Goal: Task Accomplishment & Management: Complete application form

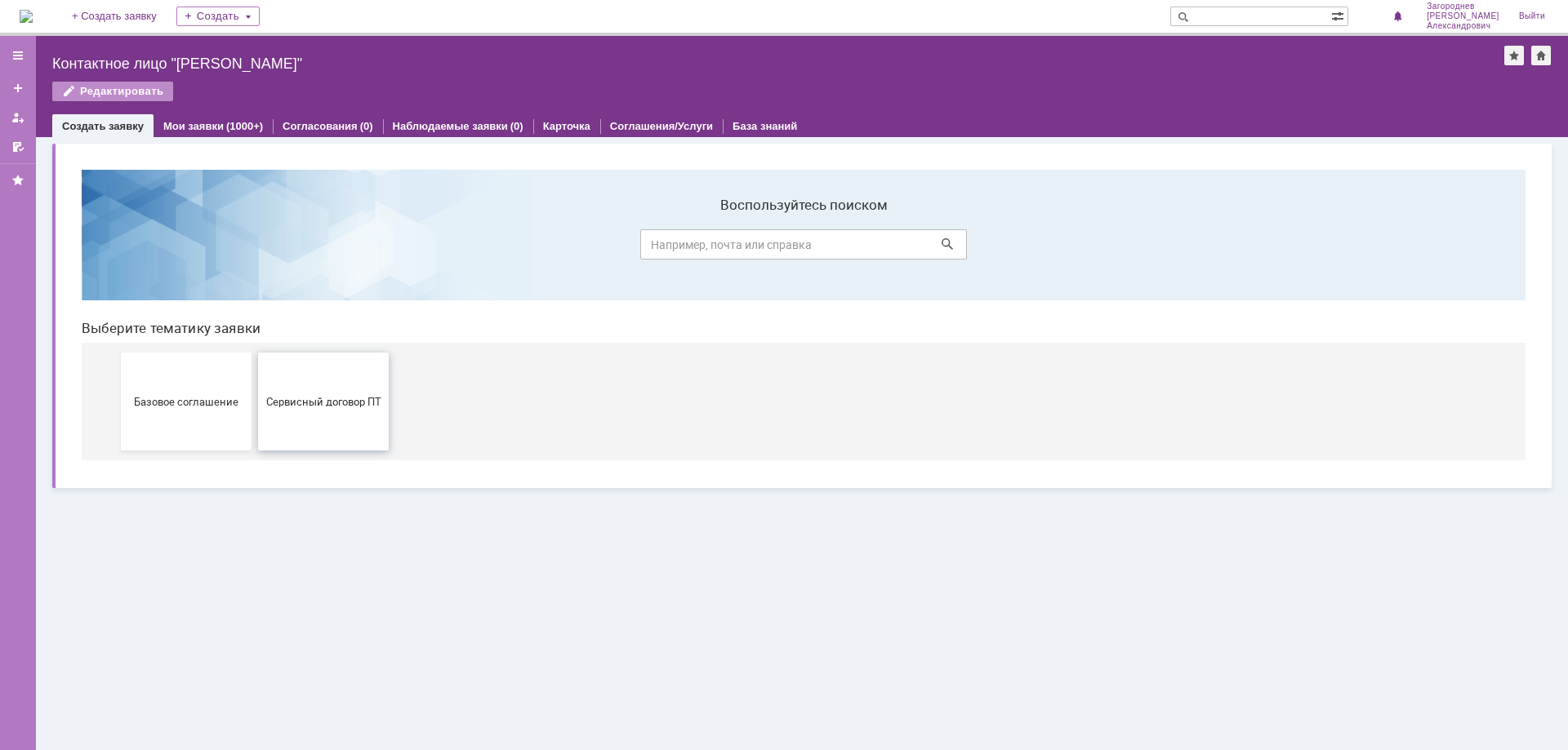
click at [338, 408] on button "Сервисный договор ПТ" at bounding box center [323, 401] width 131 height 98
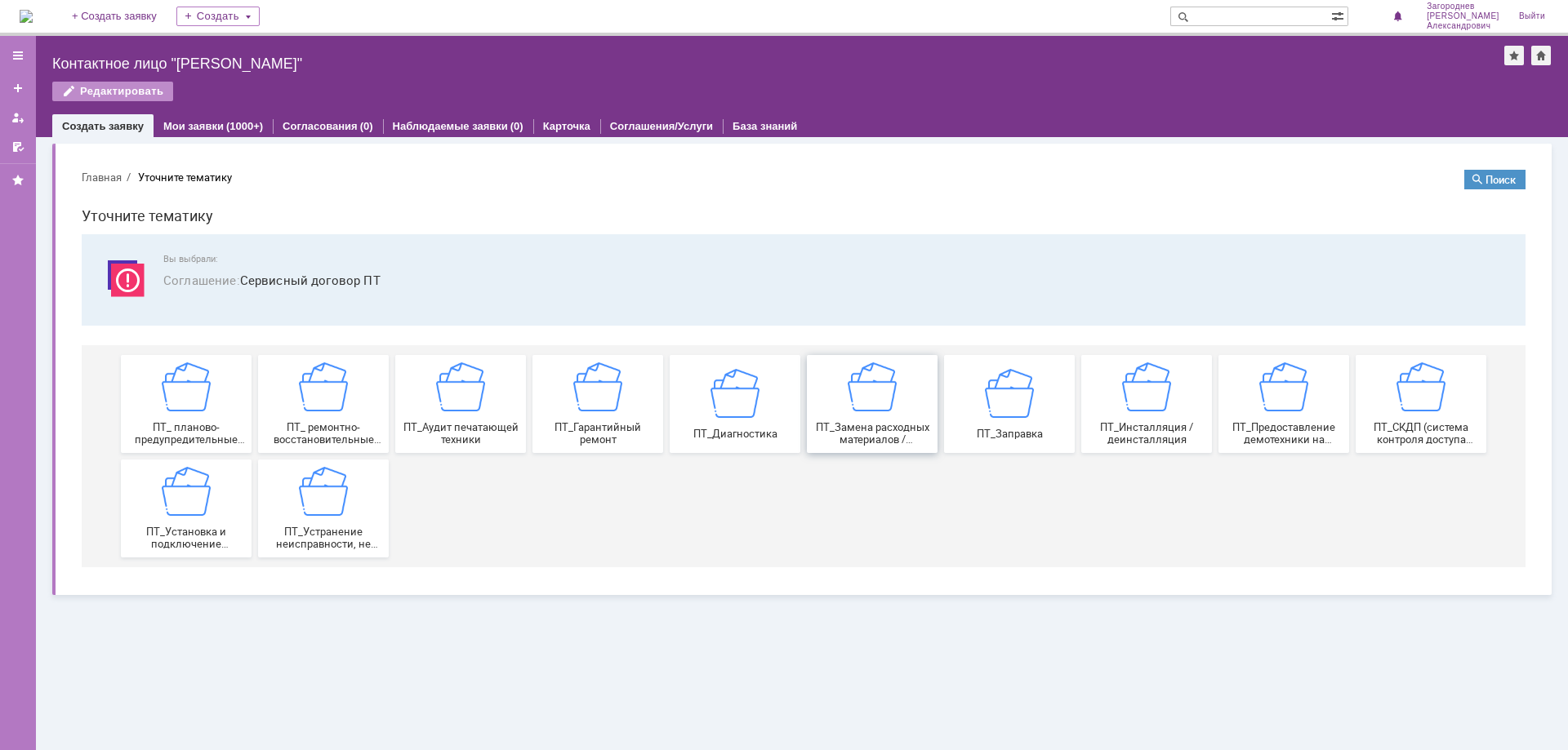
click at [890, 417] on div "ПТ_Замена расходных материалов / ресурсных деталей" at bounding box center [872, 404] width 120 height 84
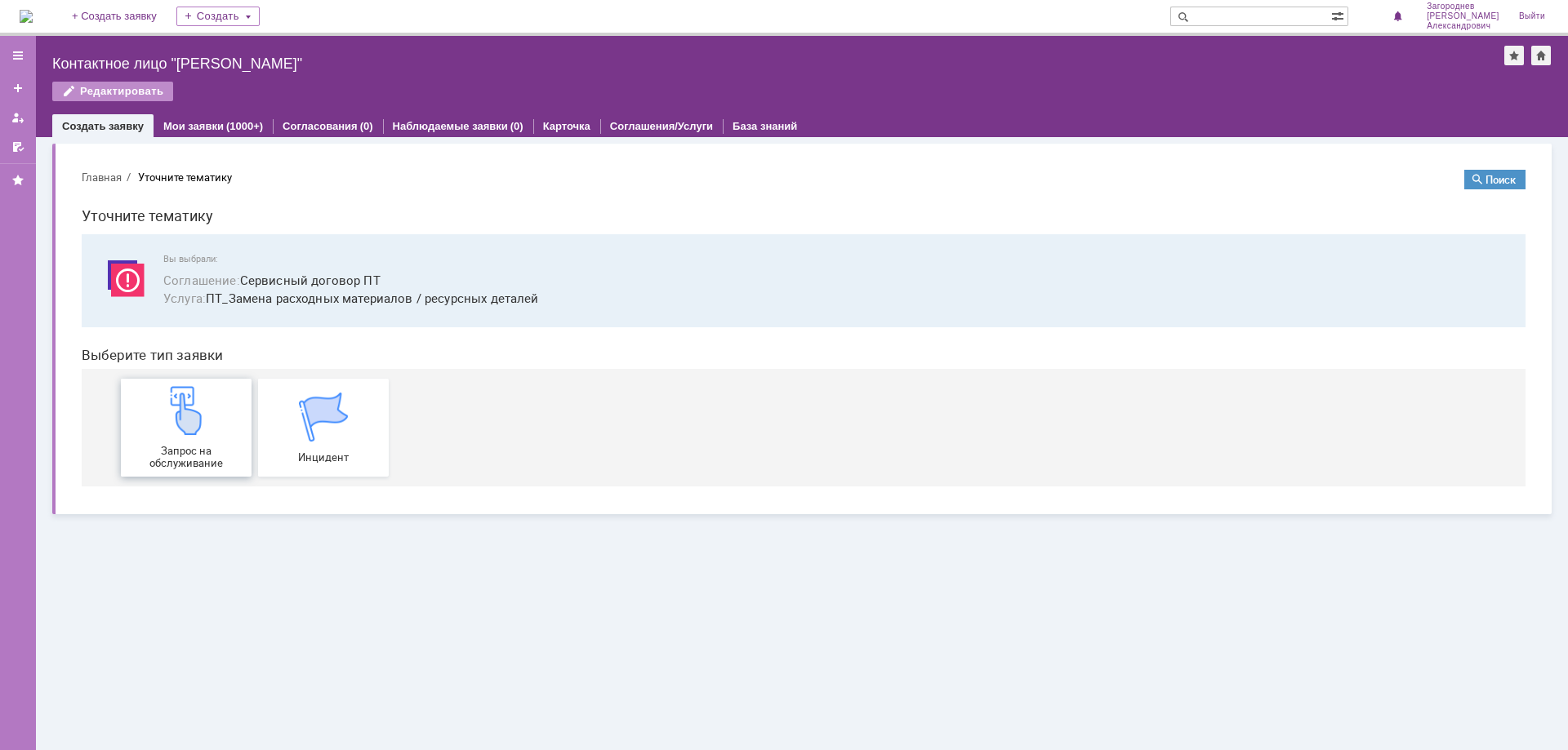
click at [161, 418] on div "Запрос на обслуживание" at bounding box center [186, 427] width 120 height 84
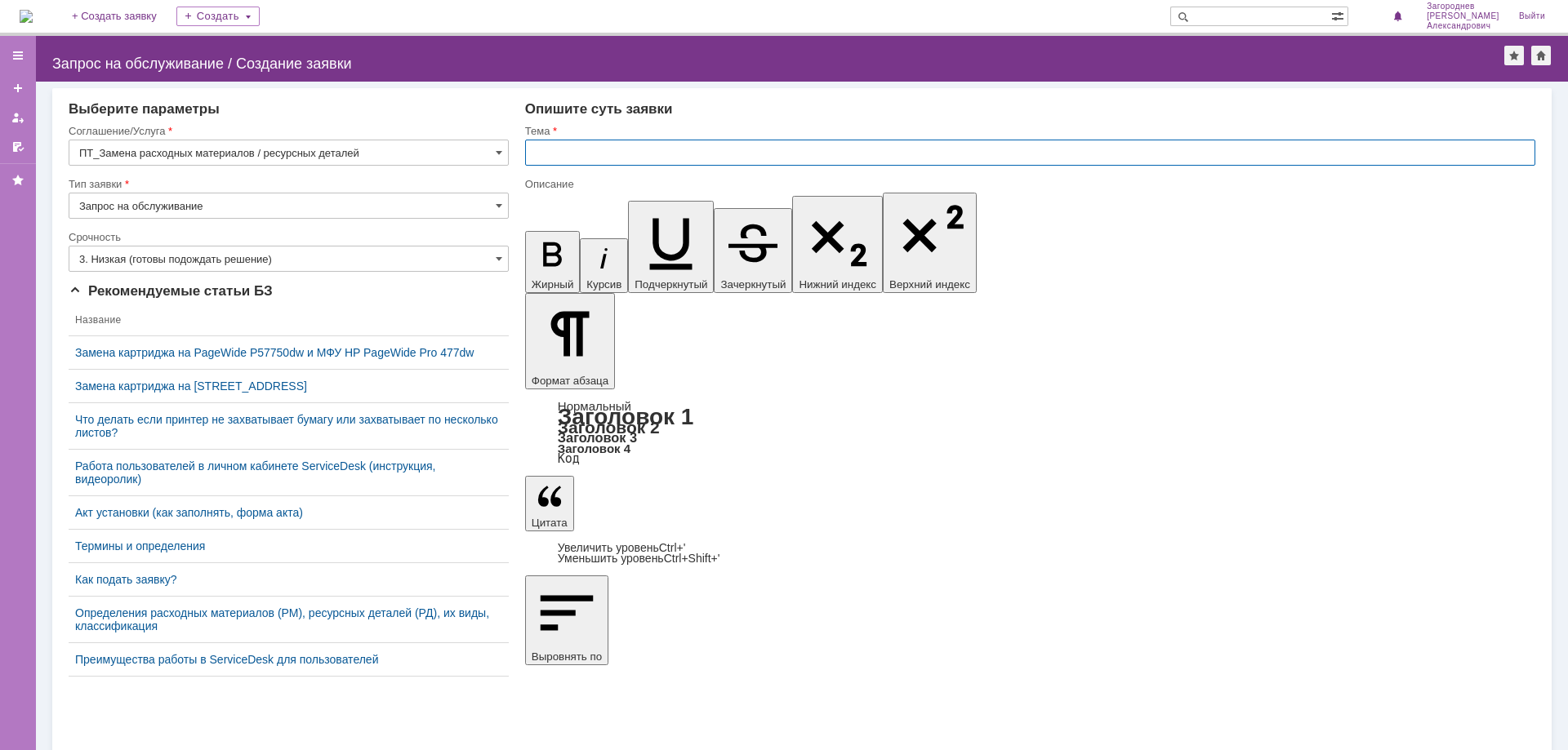
click at [638, 149] on input "text" at bounding box center [1030, 153] width 1010 height 26
type input "замена картриджа"
